Goal: Task Accomplishment & Management: Use online tool/utility

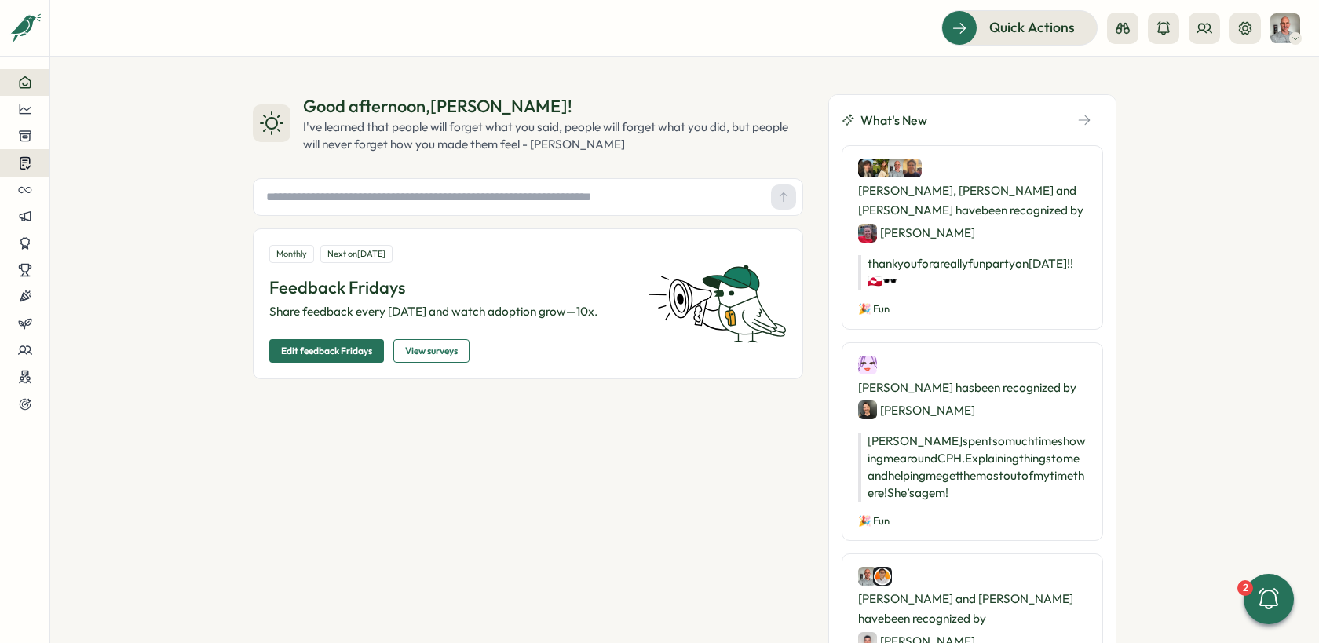
click at [28, 163] on icon at bounding box center [25, 164] width 10 height 12
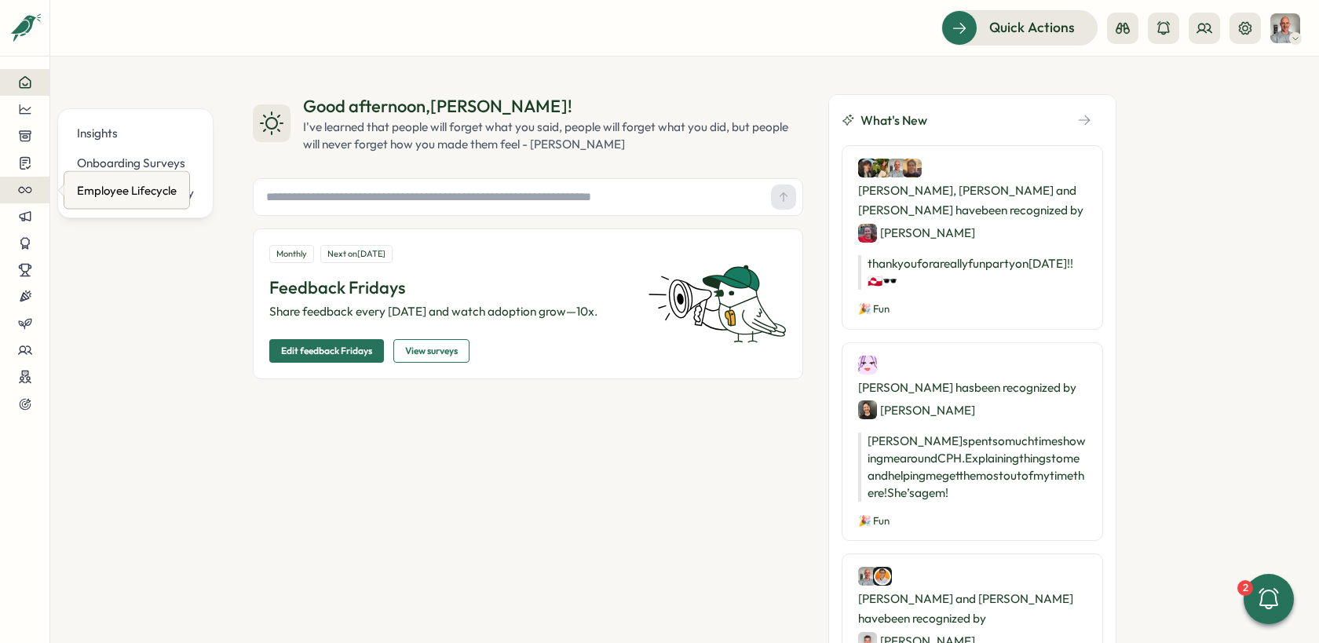
click at [28, 189] on icon at bounding box center [25, 190] width 14 height 14
click at [32, 188] on div at bounding box center [25, 190] width 24 height 14
click at [89, 190] on div "Create New" at bounding box center [116, 189] width 78 height 17
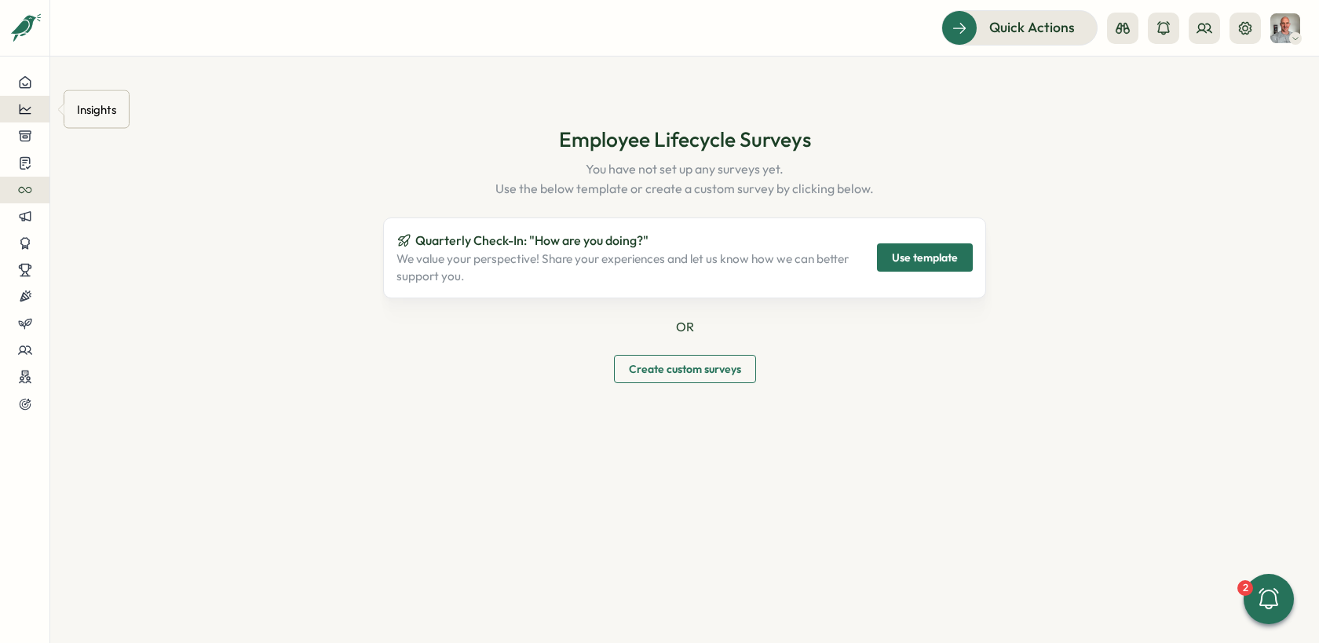
click at [28, 105] on icon at bounding box center [25, 109] width 14 height 14
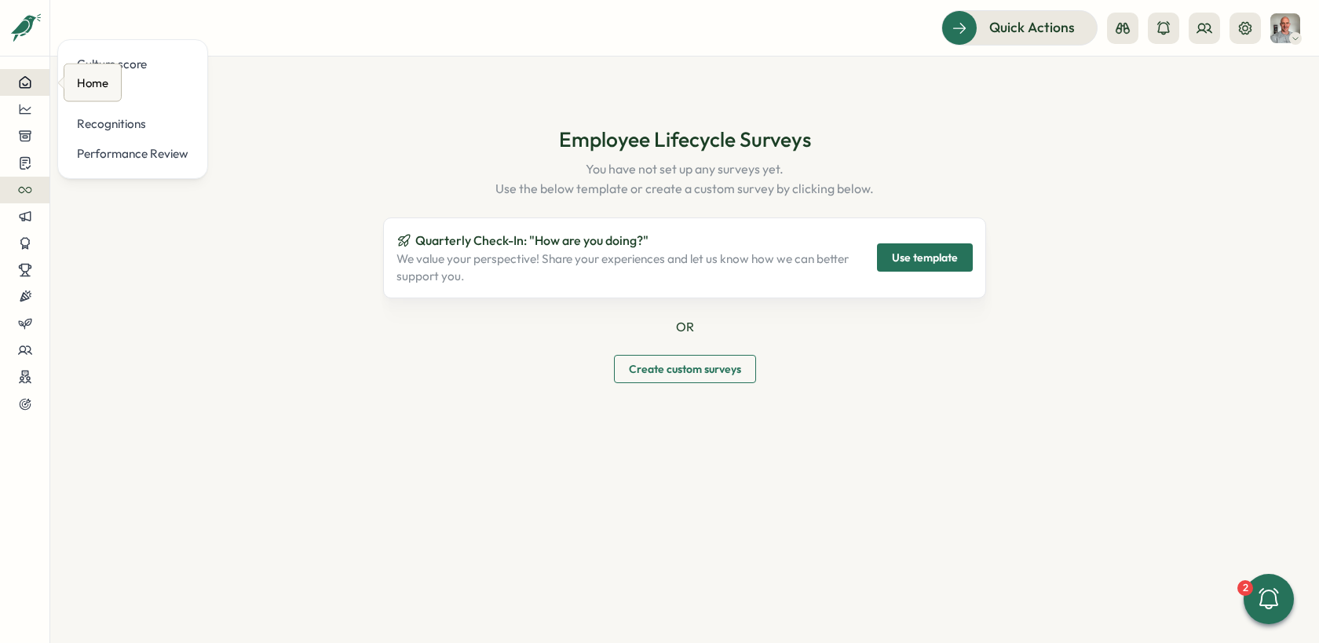
click at [31, 89] on icon at bounding box center [25, 82] width 14 height 14
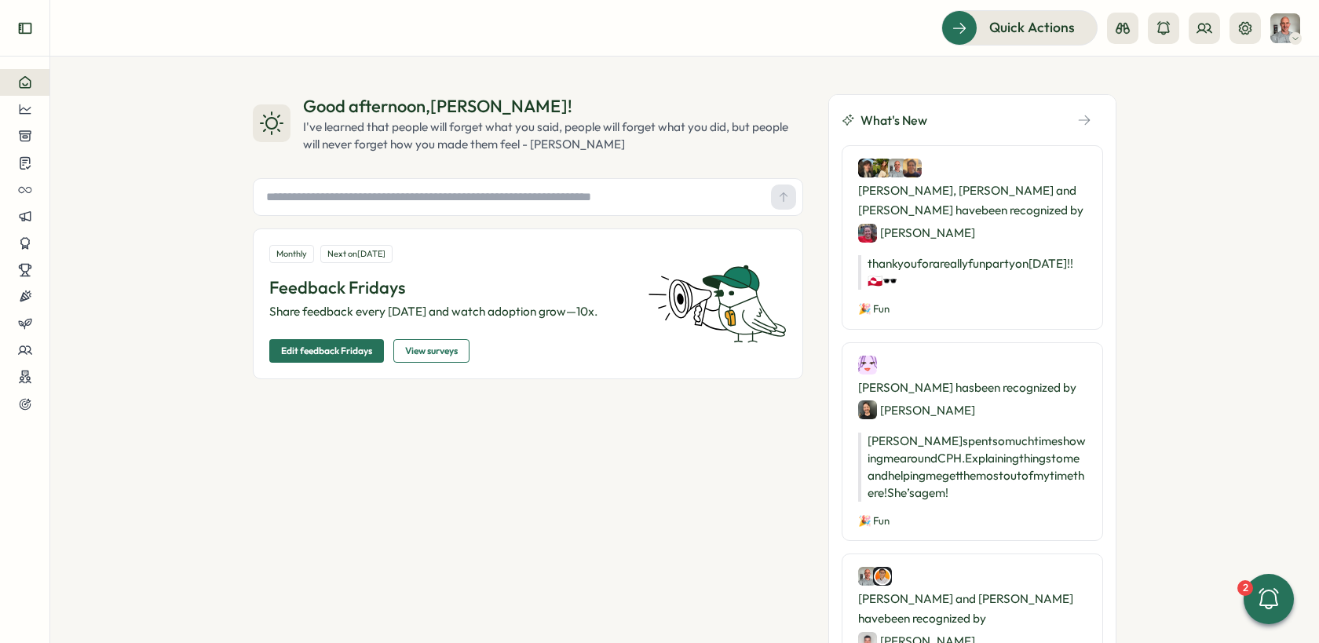
click at [32, 24] on icon "Expand sidebar" at bounding box center [25, 28] width 16 height 16
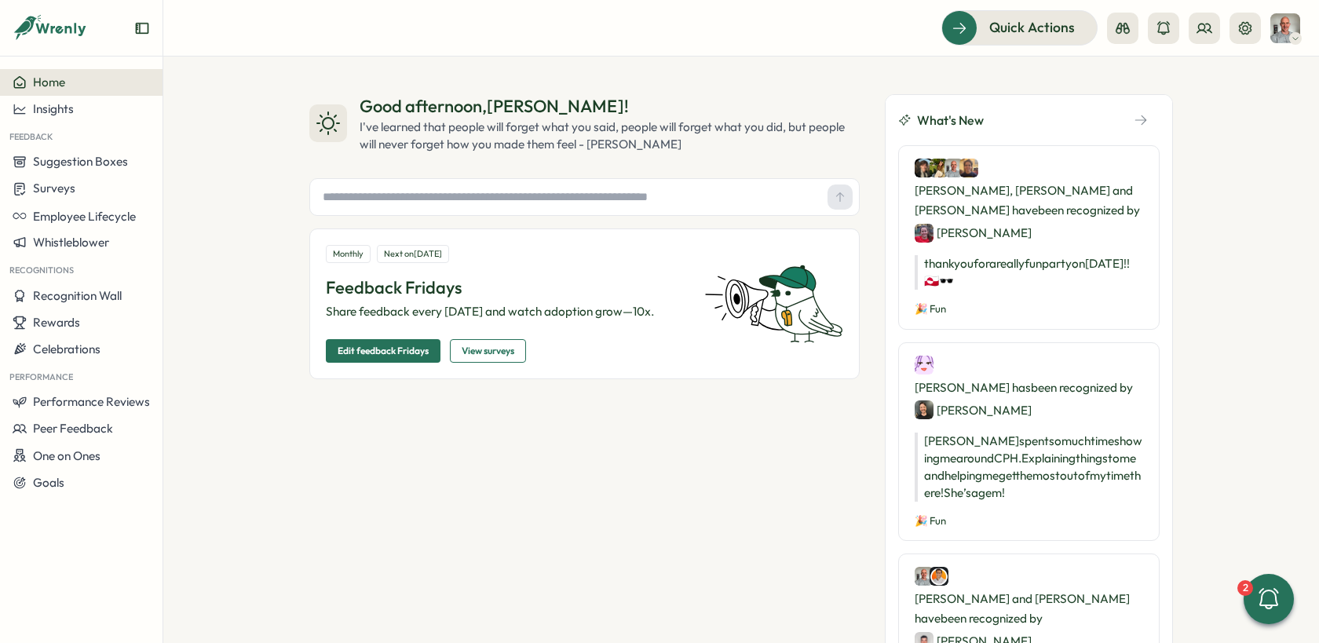
click at [32, 24] on icon at bounding box center [27, 28] width 23 height 25
click at [145, 28] on icon "Expand sidebar" at bounding box center [142, 28] width 16 height 16
